Goal: Information Seeking & Learning: Learn about a topic

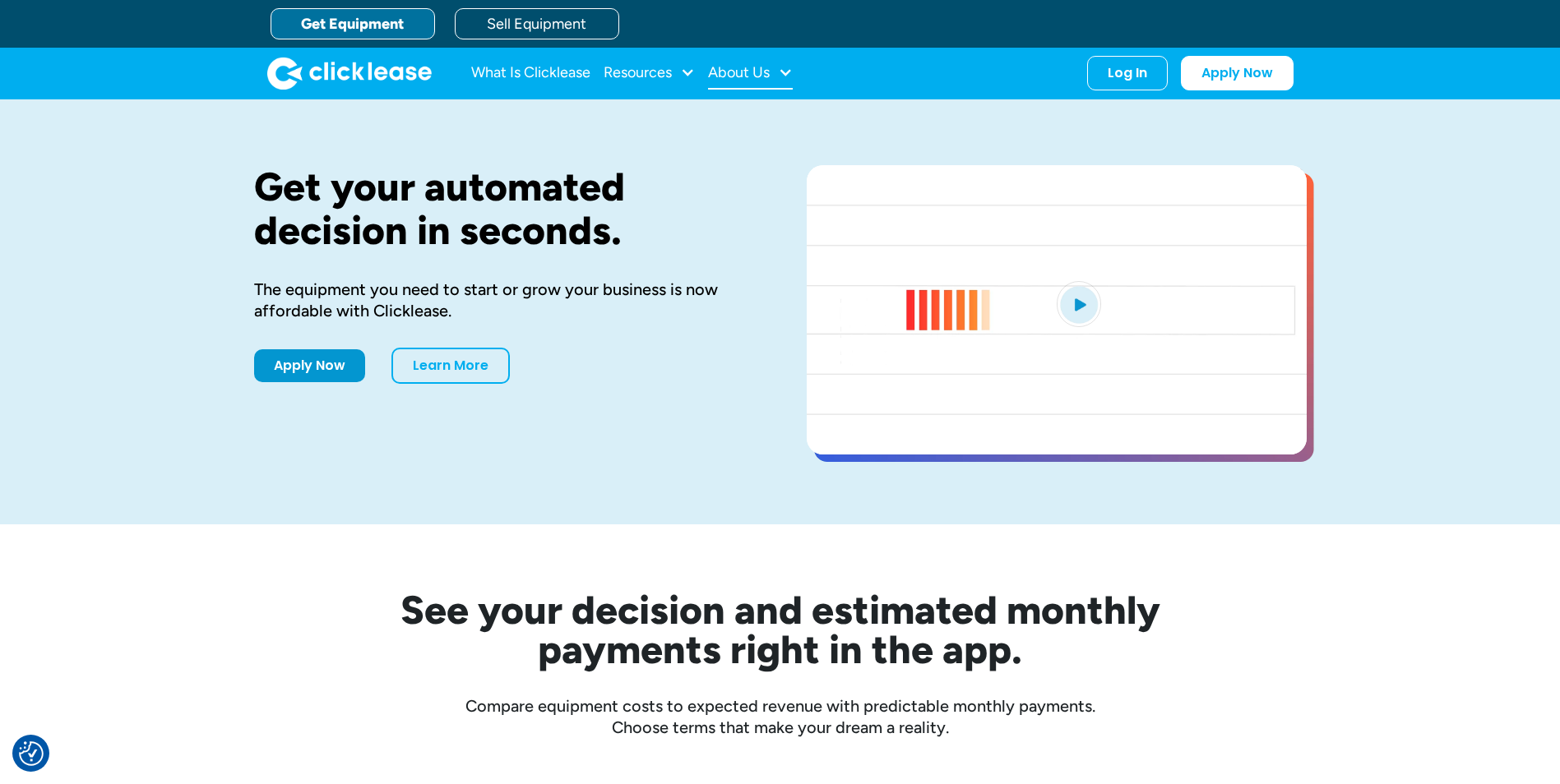
click at [746, 72] on div "About Us" at bounding box center [739, 72] width 61 height 0
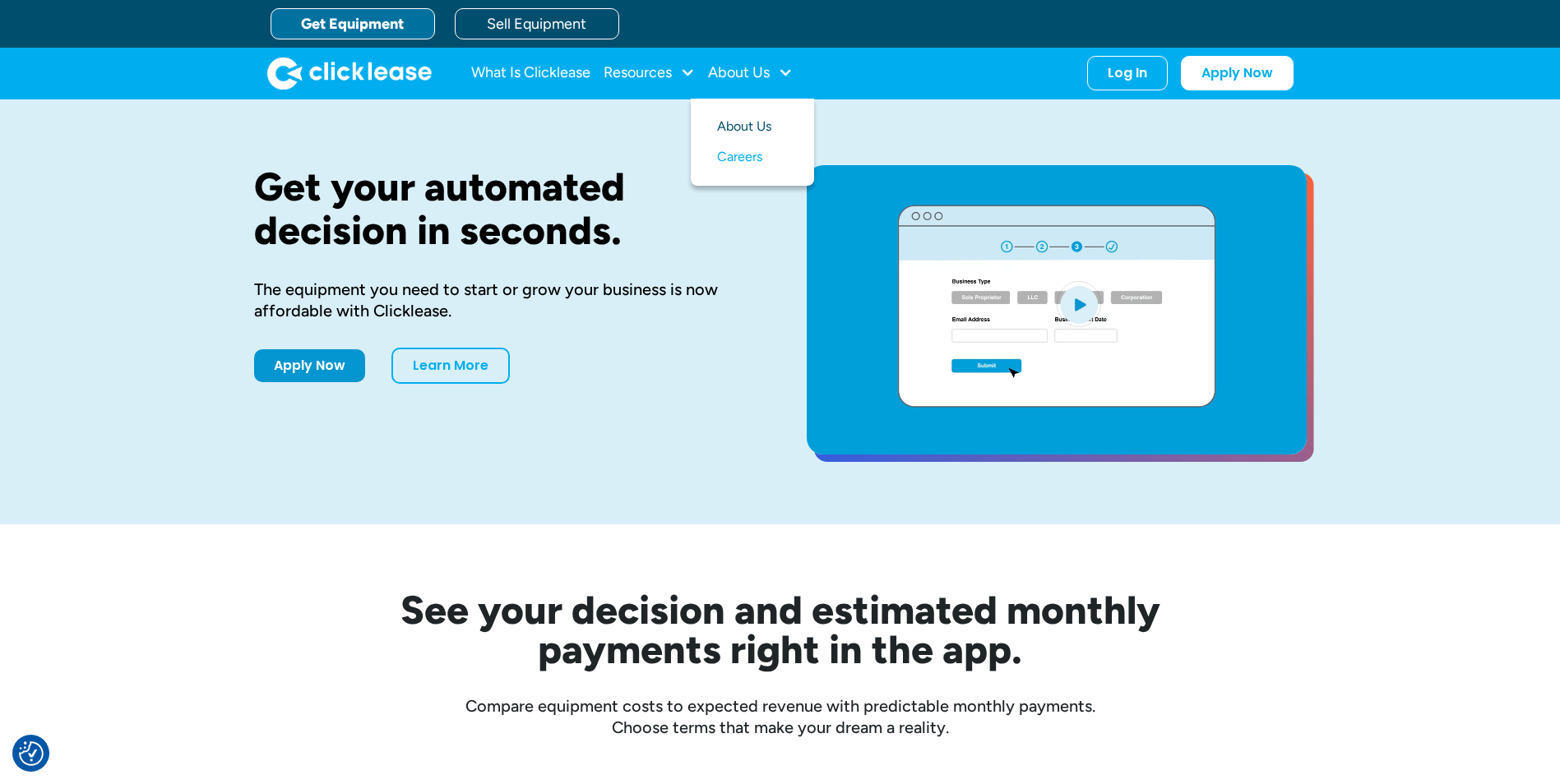
click at [748, 124] on link "About Us" at bounding box center [752, 127] width 71 height 30
